Goal: Information Seeking & Learning: Learn about a topic

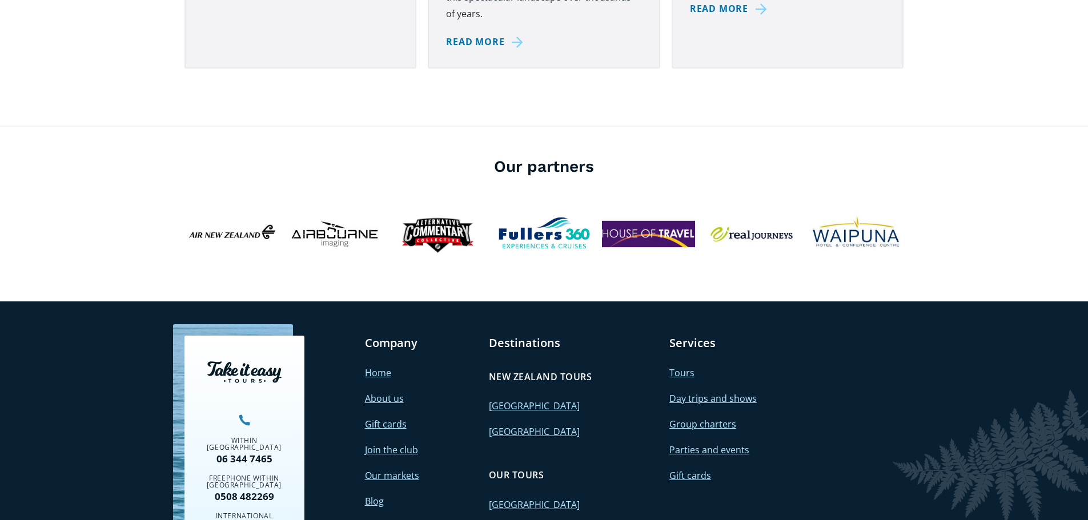
scroll to position [4064, 0]
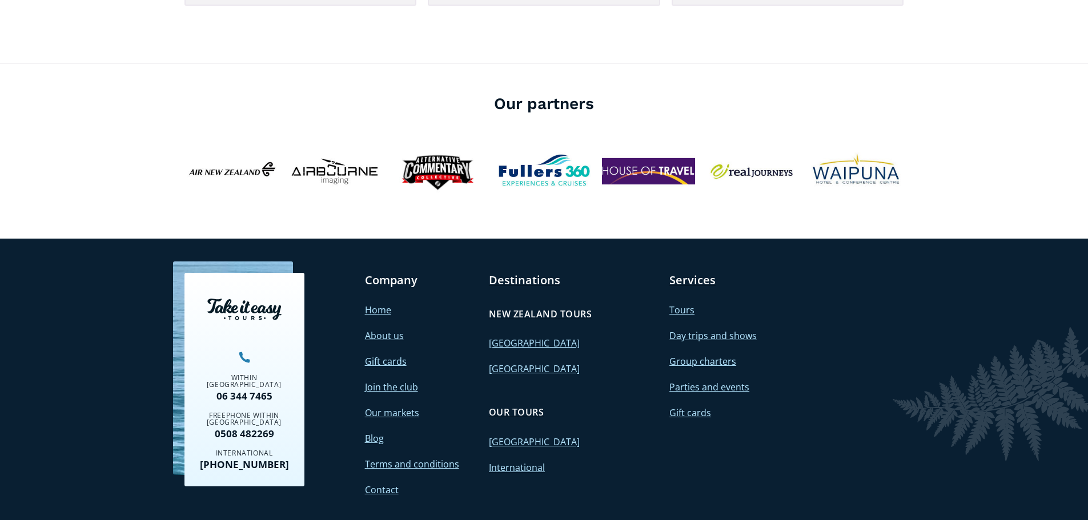
click at [508, 461] on link "International" at bounding box center [517, 467] width 56 height 13
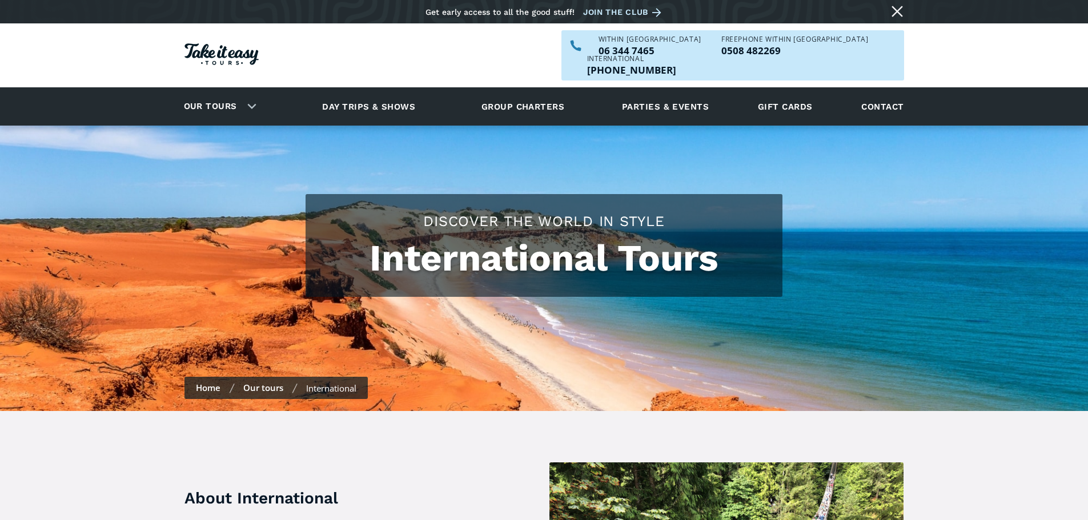
checkbox input "true"
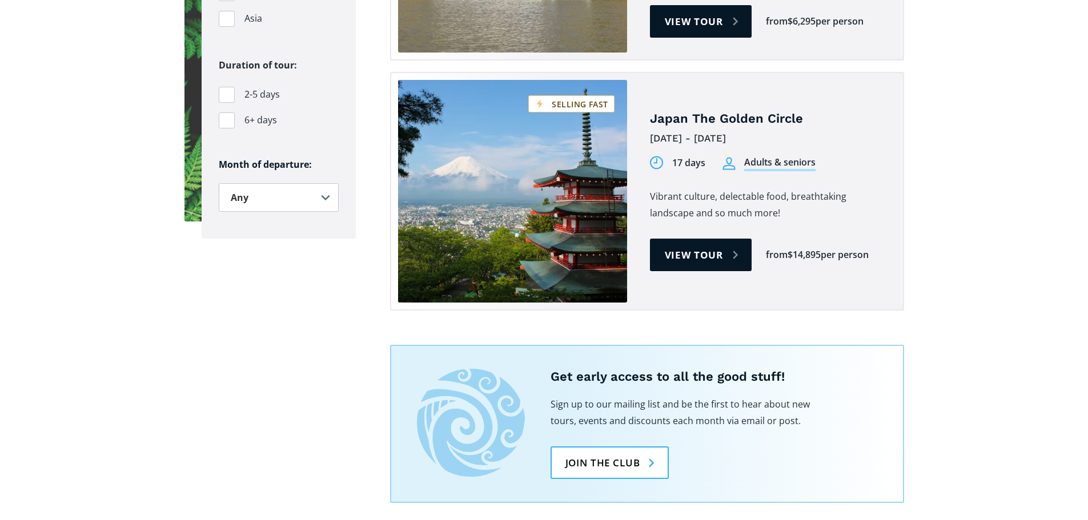
scroll to position [985, 0]
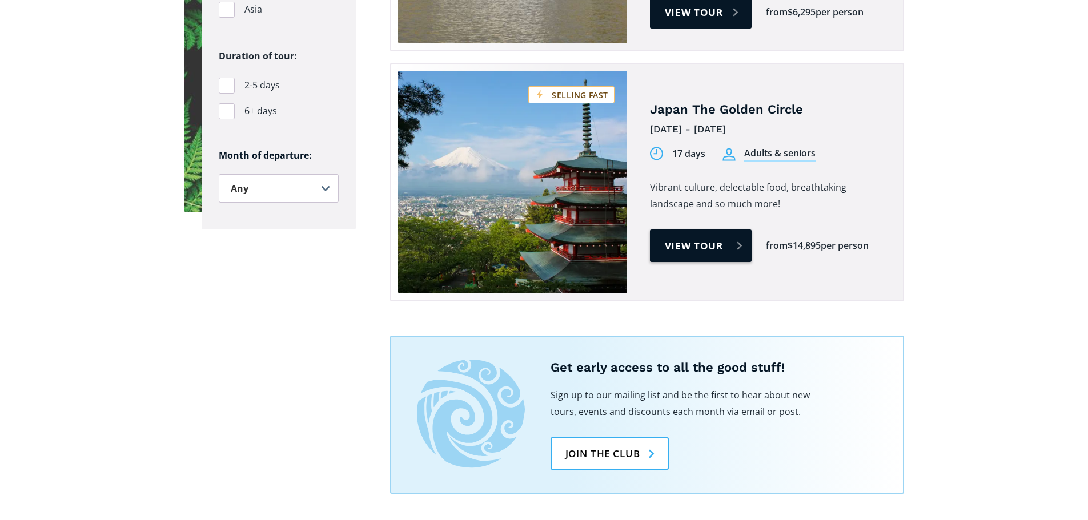
click at [696, 230] on link "View tour" at bounding box center [701, 246] width 102 height 33
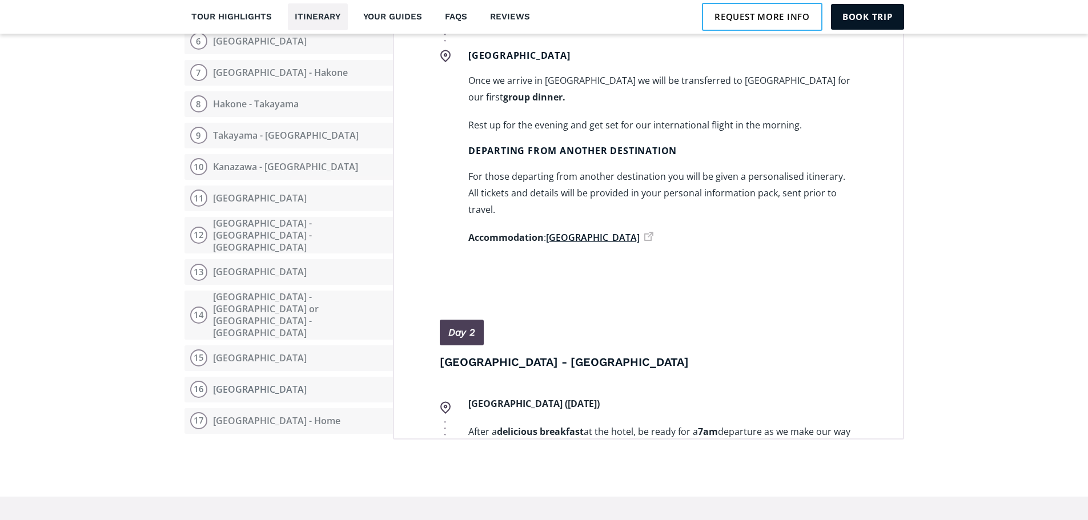
scroll to position [1530, 0]
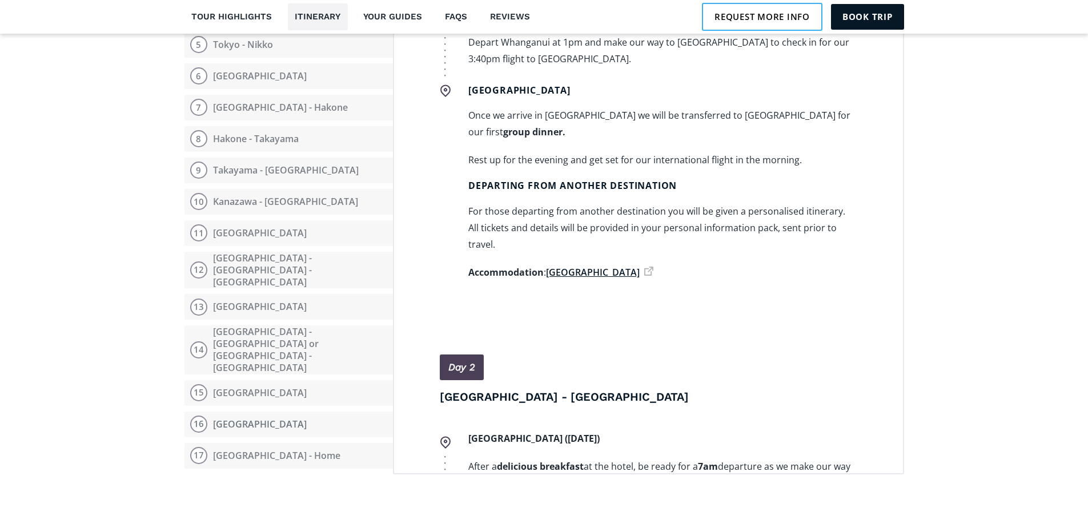
drag, startPoint x: 1091, startPoint y: 40, endPoint x: 1090, endPoint y: 216, distance: 176.4
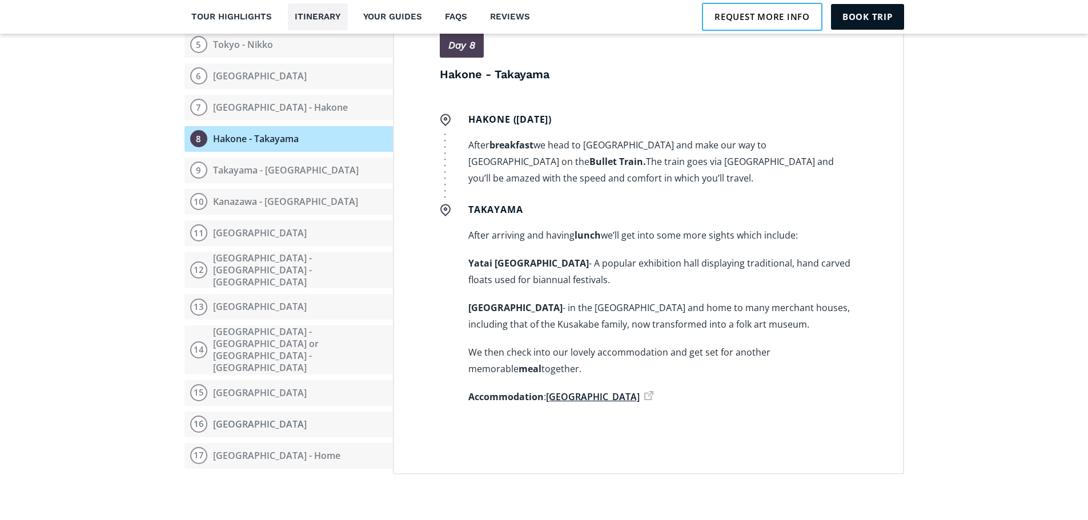
scroll to position [3061, 0]
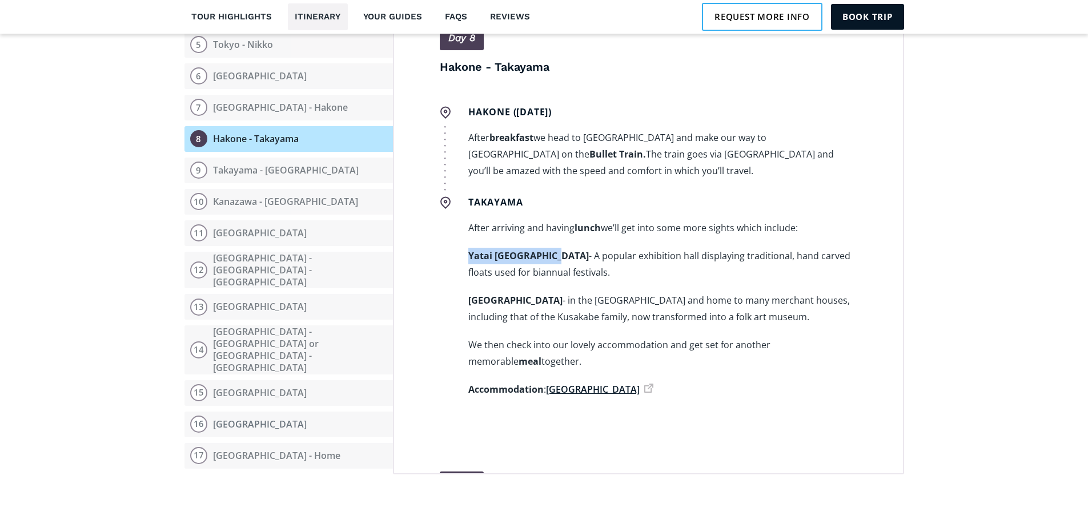
drag, startPoint x: 465, startPoint y: 151, endPoint x: 539, endPoint y: 148, distance: 74.3
click at [543, 250] on strong "Yatai Kaikan Hall" at bounding box center [528, 256] width 120 height 13
copy strong "Yatai Kaikan Hall"
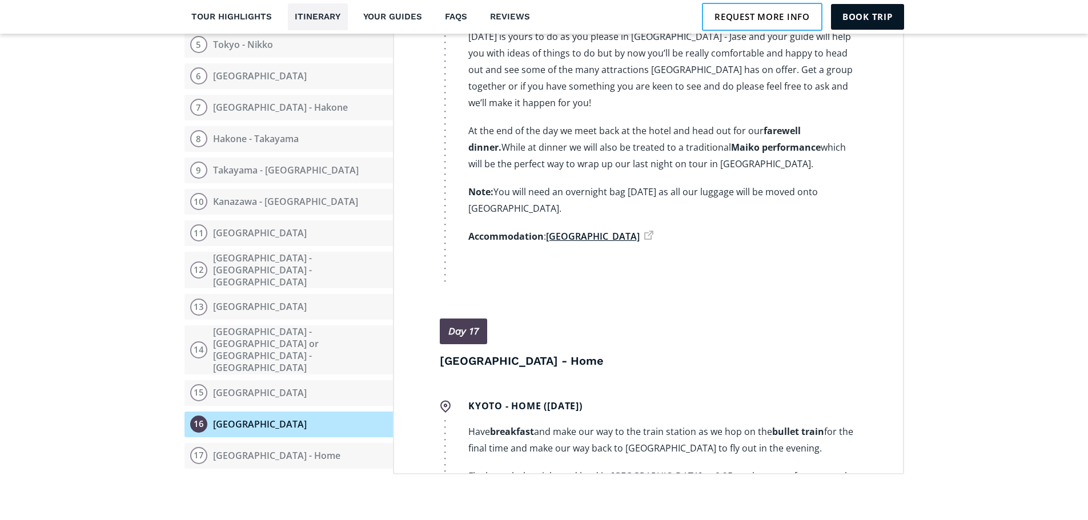
scroll to position [6036, 0]
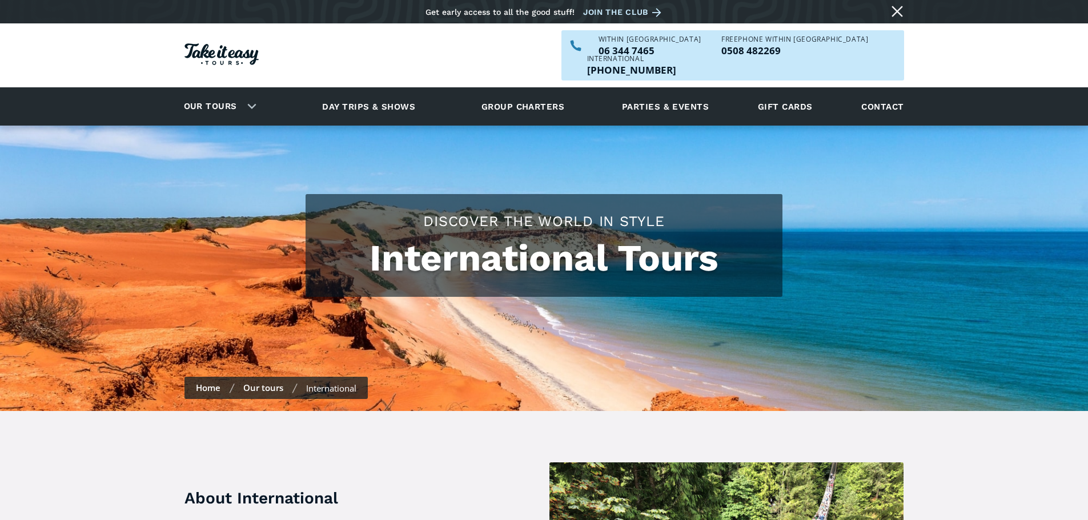
scroll to position [985, 0]
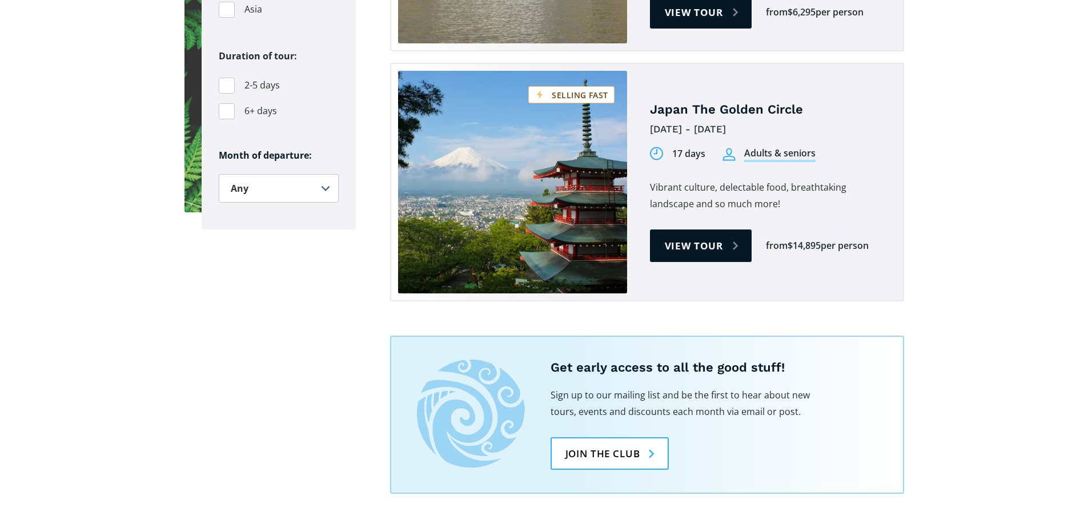
drag, startPoint x: 1087, startPoint y: 215, endPoint x: 964, endPoint y: 219, distance: 122.8
